Goal: Ask a question

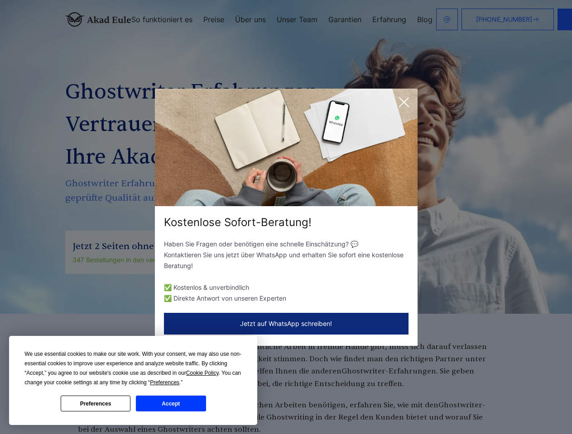
click at [286, 217] on div "Kostenlose Sofort-Beratung!" at bounding box center [286, 222] width 262 height 14
click at [204, 373] on span "Cookie Policy" at bounding box center [202, 373] width 33 height 6
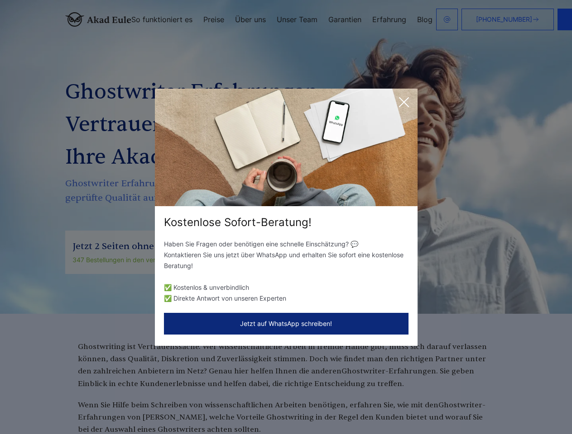
click at [175, 383] on div "Kostenlose Sofort-Beratung! Haben Sie Fragen oder benötigen eine schnelle Einsc…" at bounding box center [286, 217] width 572 height 434
click at [95, 404] on div "Kostenlose Sofort-Beratung! Haben Sie Fragen oder benötigen eine schnelle Einsc…" at bounding box center [286, 217] width 572 height 434
click at [171, 404] on div "Kostenlose Sofort-Beratung! Haben Sie Fragen oder benötigen eine schnelle Einsc…" at bounding box center [286, 217] width 572 height 434
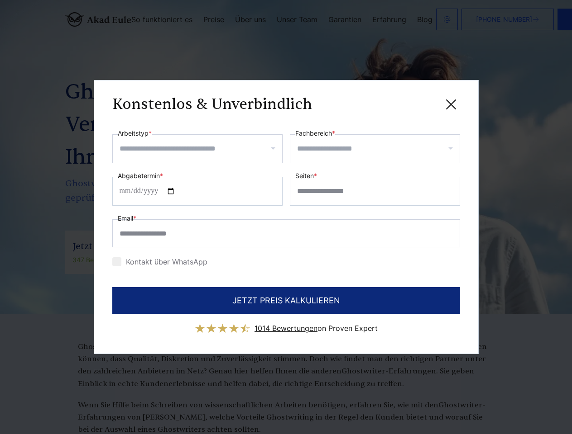
click at [404, 102] on div "Konstenlos & Unverbindlich" at bounding box center [286, 104] width 348 height 11
click at [286, 324] on span "1014 Bewertungen" at bounding box center [285, 328] width 63 height 9
